Goal: Task Accomplishment & Management: Manage account settings

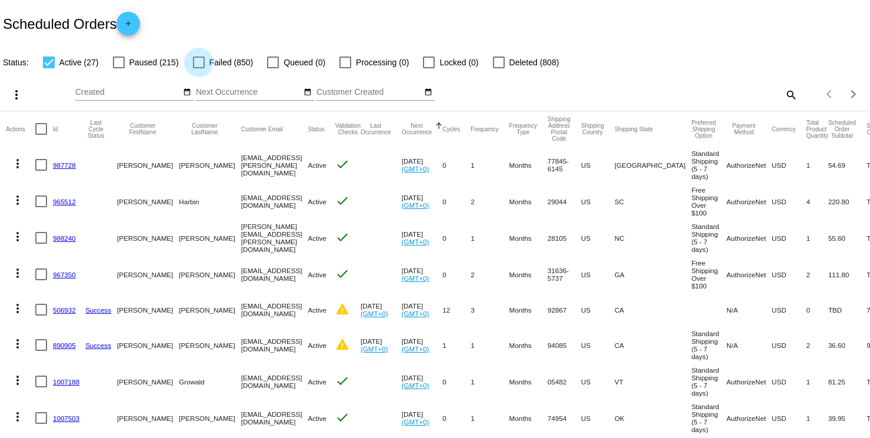
click at [197, 60] on div at bounding box center [199, 62] width 12 height 12
click at [198, 68] on input "Failed (850)" at bounding box center [198, 68] width 1 height 1
checkbox input "true"
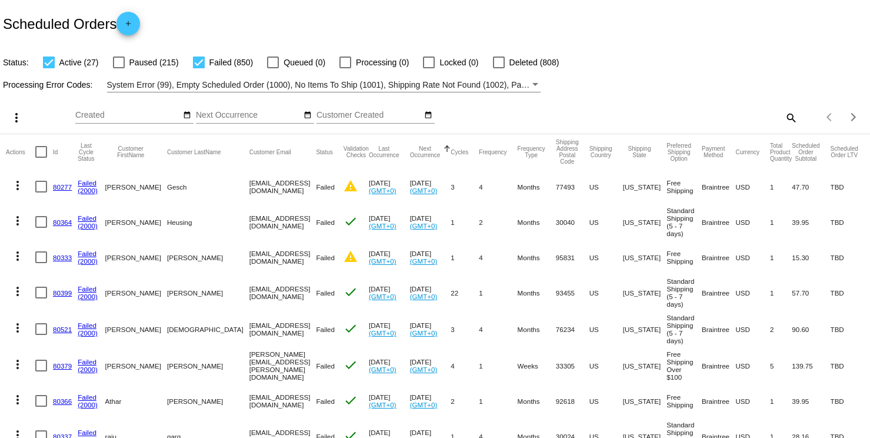
click at [783, 117] on mat-icon "search" at bounding box center [790, 117] width 14 height 18
click at [586, 113] on input "Search" at bounding box center [689, 115] width 217 height 9
paste input "2487050854"
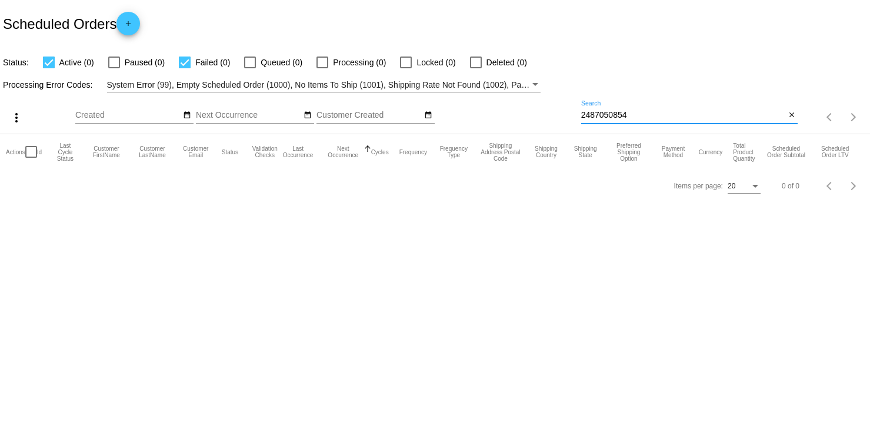
type input "2487050854"
click at [788, 116] on mat-icon "close" at bounding box center [792, 115] width 8 height 9
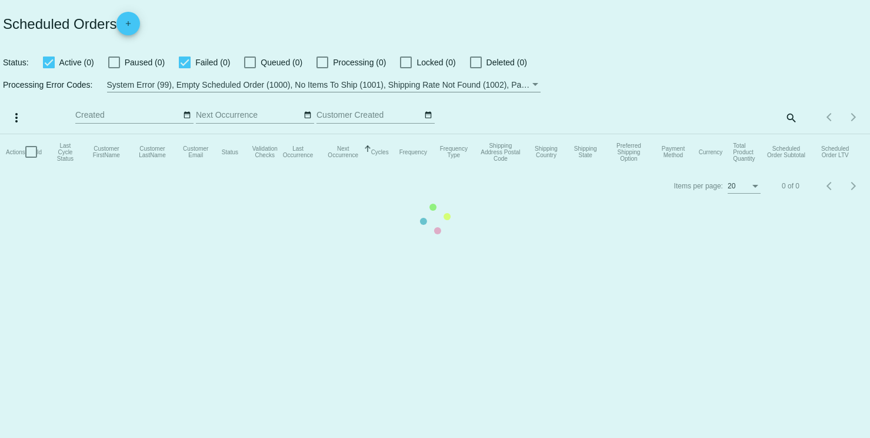
click at [788, 134] on mat-table "Actions Id Last Cycle Status Customer FirstName Customer LastName Customer Emai…" at bounding box center [435, 151] width 870 height 35
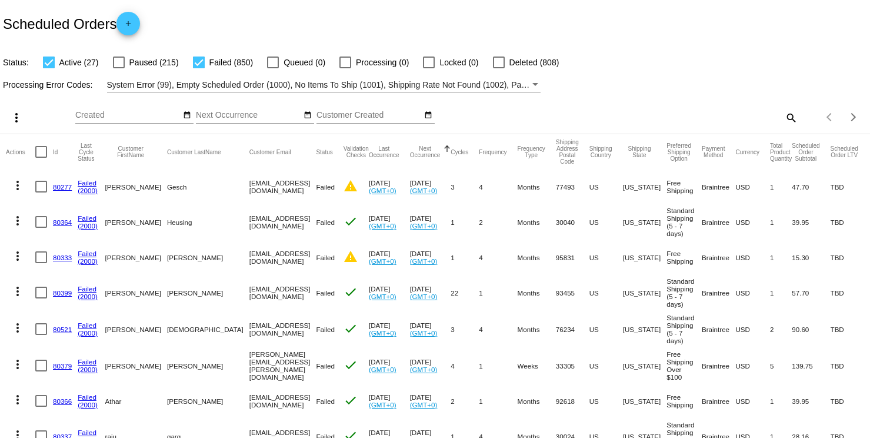
click at [786, 115] on mat-icon "search" at bounding box center [790, 117] width 14 height 18
click at [630, 114] on input "Search" at bounding box center [689, 115] width 217 height 9
paste input "[PERSON_NAME][EMAIL_ADDRESS][PERSON_NAME][DOMAIN_NAME]"
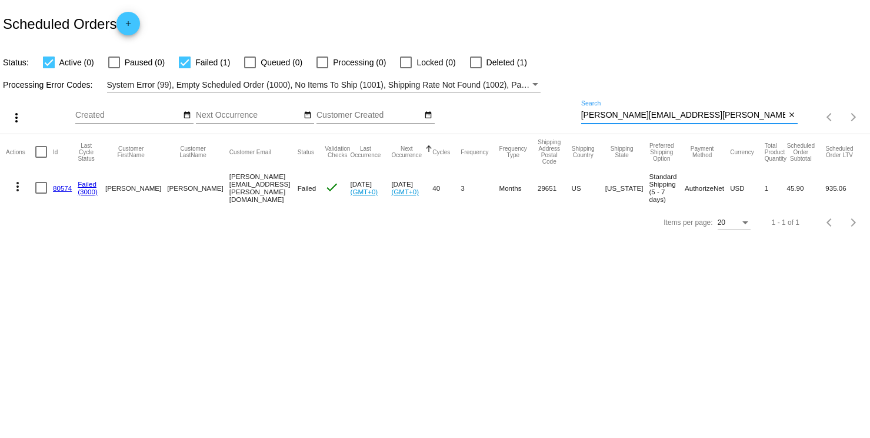
type input "[PERSON_NAME][EMAIL_ADDRESS][PERSON_NAME][DOMAIN_NAME]"
click at [18, 182] on mat-icon "more_vert" at bounding box center [18, 186] width 14 height 14
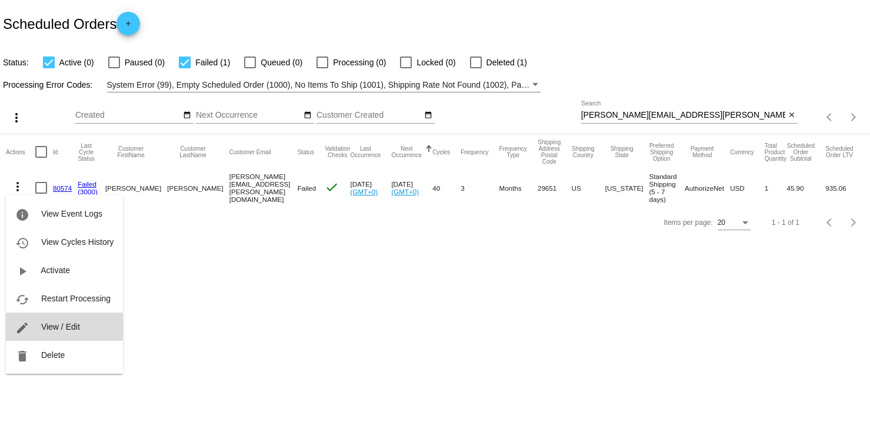
click at [54, 324] on span "View / Edit" at bounding box center [60, 326] width 39 height 9
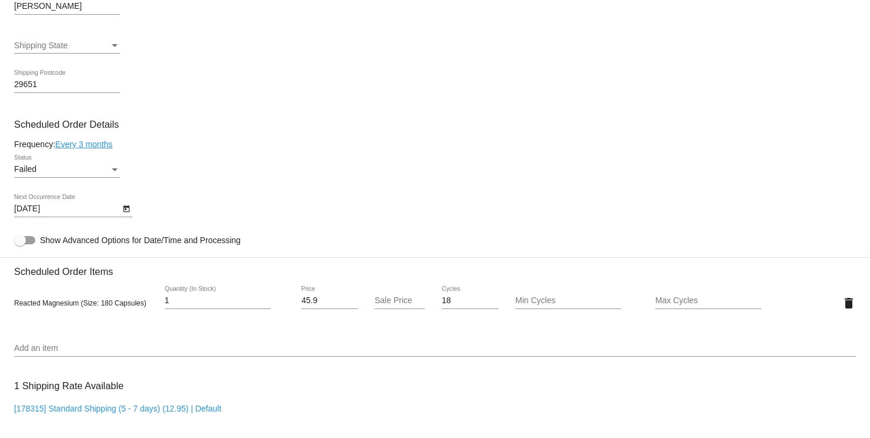
scroll to position [647, 0]
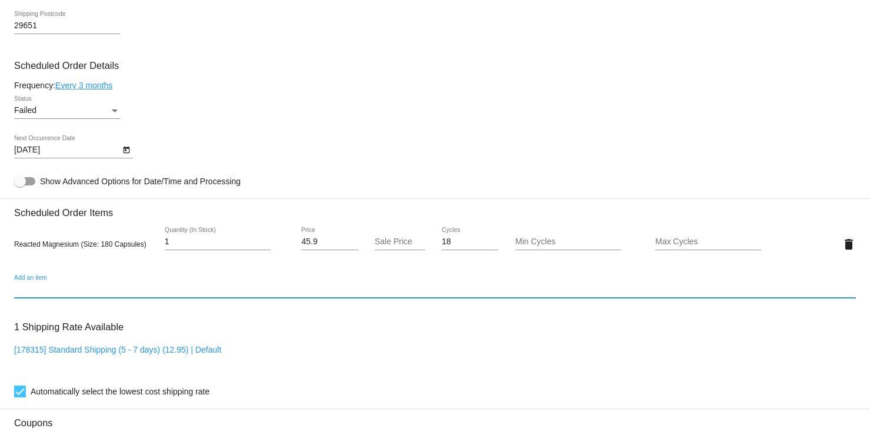
click at [21, 294] on input "Add an item" at bounding box center [435, 289] width 842 height 9
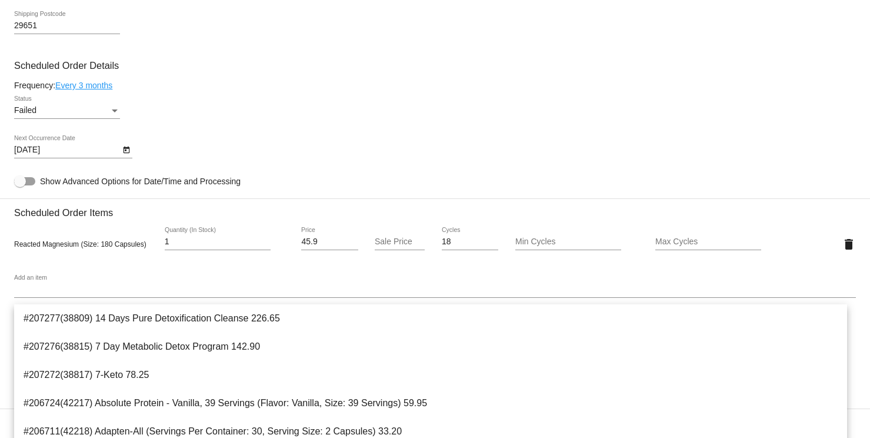
click at [27, 293] on input "Add an item" at bounding box center [435, 289] width 842 height 9
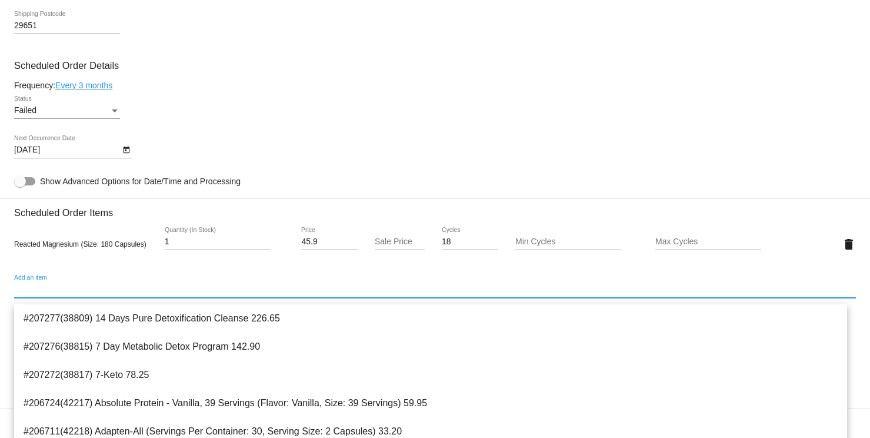
paste input "Pure Magnesium"
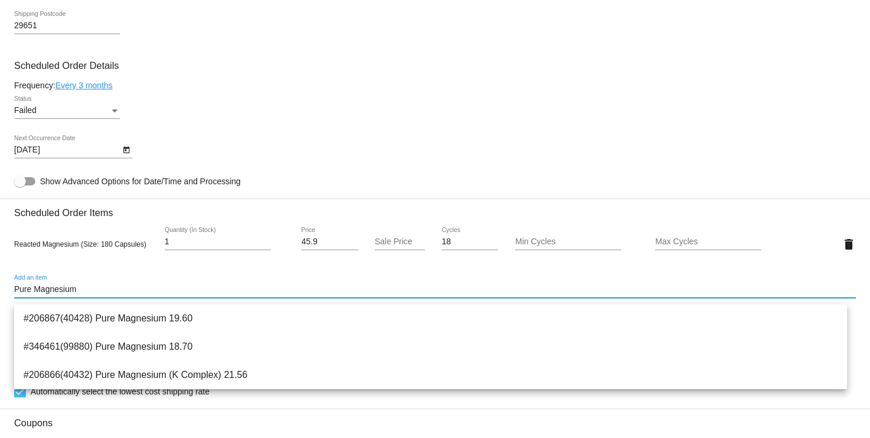
type input "Pure Magnesium"
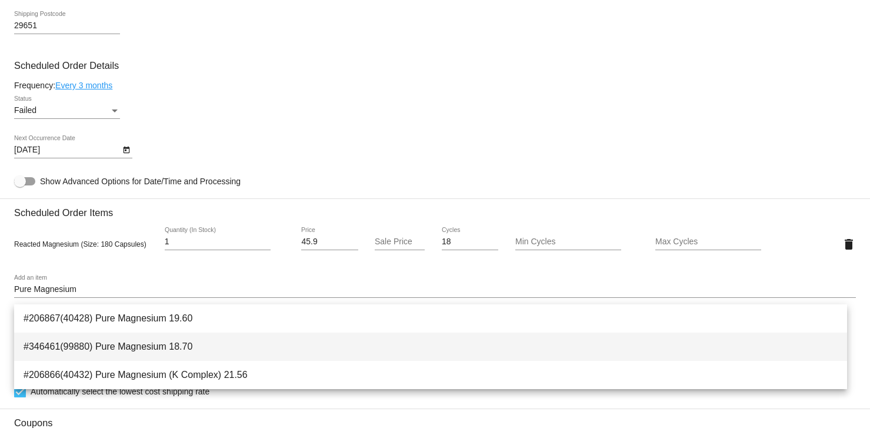
click at [80, 344] on span "#346461(99880) Pure Magnesium 18.70" at bounding box center [431, 346] width 814 height 28
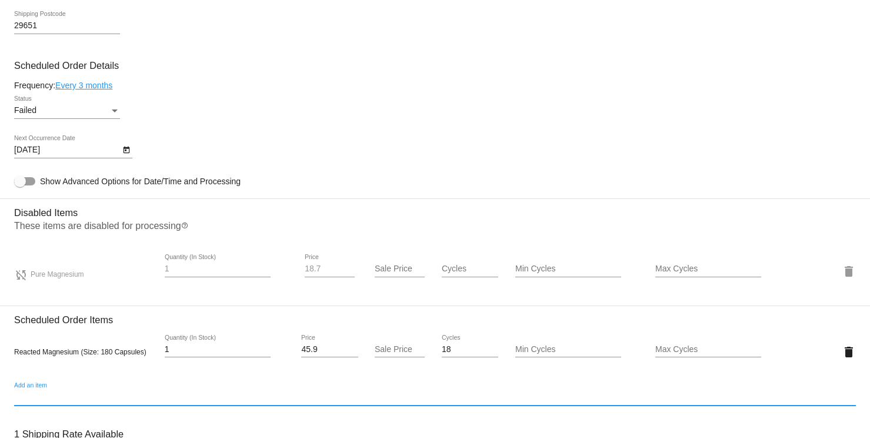
click at [42, 402] on input "Add an item" at bounding box center [435, 396] width 842 height 9
paste input "Pure Magnesium"
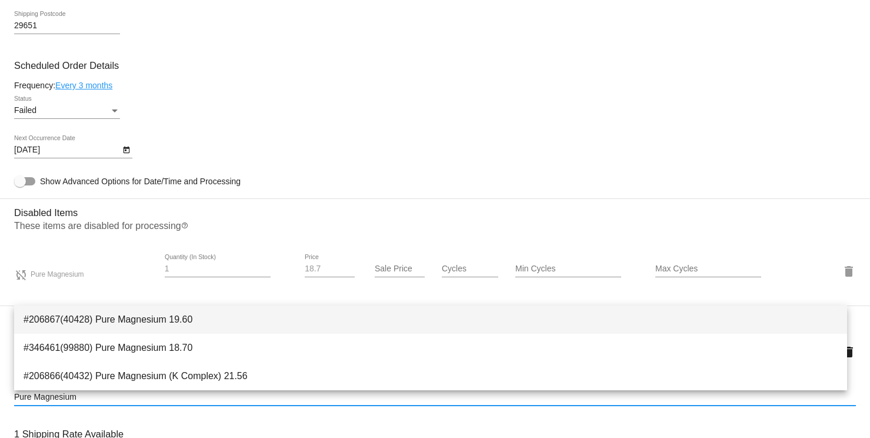
type input "Pure Magnesium"
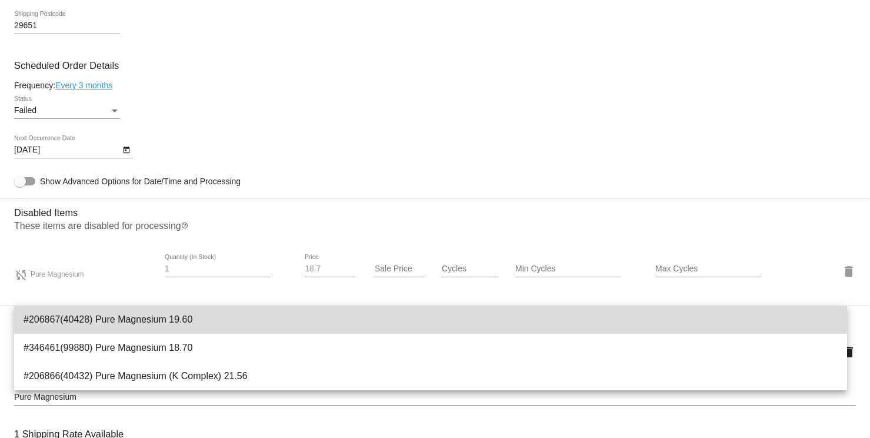
click at [83, 318] on span "#206867(40428) Pure Magnesium 19.60" at bounding box center [431, 319] width 814 height 28
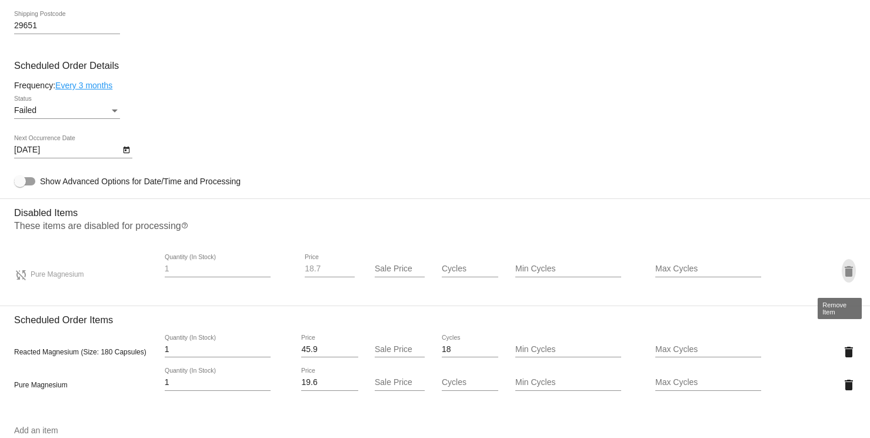
click at [842, 276] on mat-icon "delete" at bounding box center [849, 271] width 14 height 14
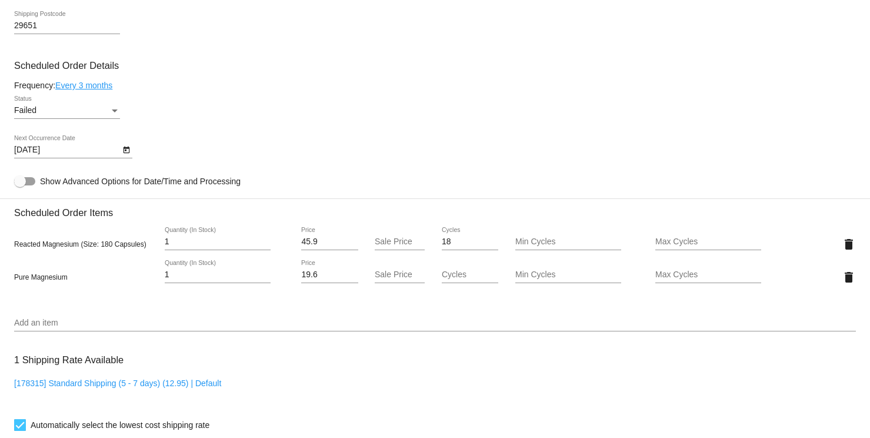
click at [448, 279] on input "Cycles" at bounding box center [470, 274] width 56 height 9
type input "18"
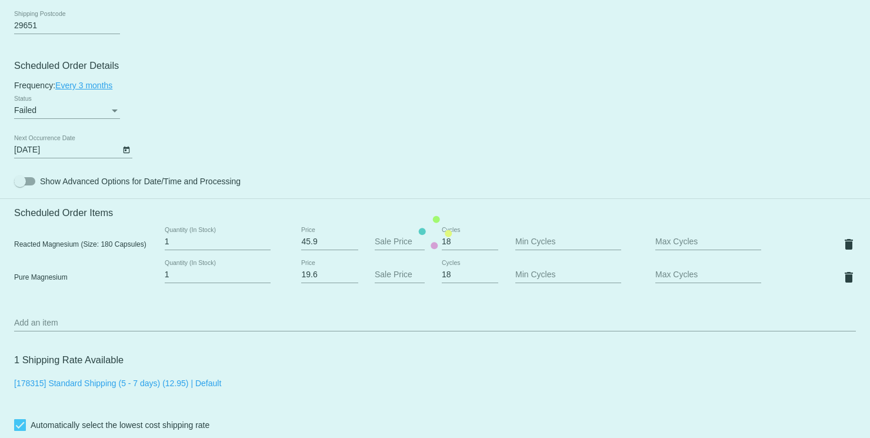
click at [478, 303] on mat-card "Customer 295587: [PERSON_NAME] [PERSON_NAME][EMAIL_ADDRESS][PERSON_NAME][DOMAIN…" at bounding box center [435, 232] width 870 height 1209
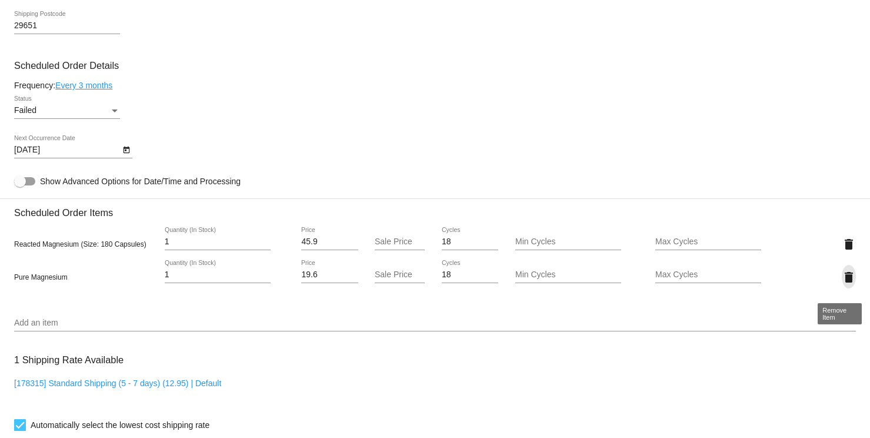
click at [842, 283] on mat-icon "delete" at bounding box center [849, 277] width 14 height 14
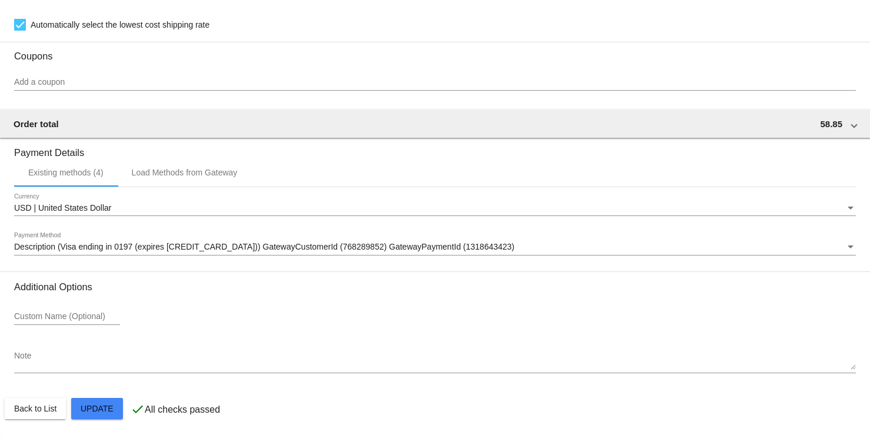
scroll to position [1022, 0]
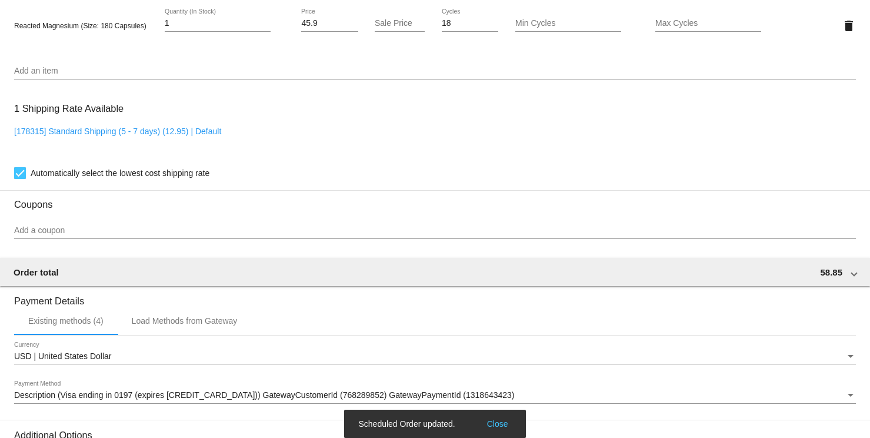
scroll to position [845, 0]
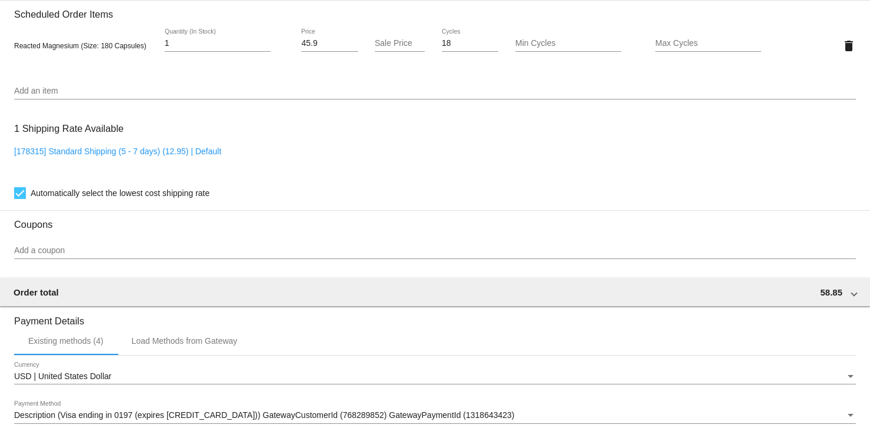
click at [52, 249] on div "Add a coupon" at bounding box center [435, 247] width 842 height 23
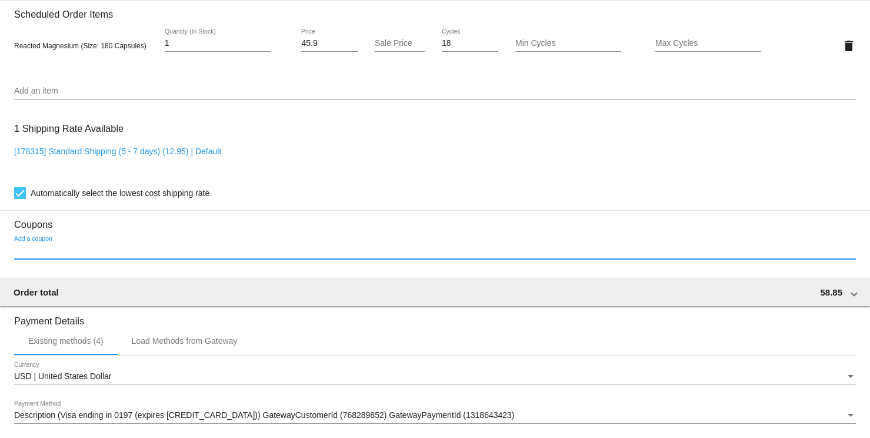
click at [52, 252] on input "Add a coupon" at bounding box center [435, 250] width 842 height 9
type input "d"
